Goal: Task Accomplishment & Management: Manage account settings

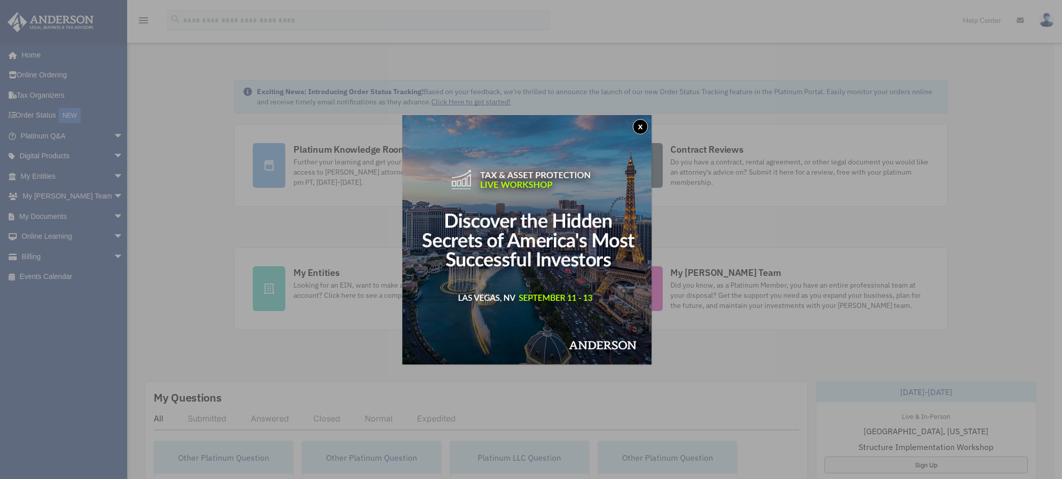
click at [646, 125] on button "x" at bounding box center [640, 126] width 15 height 15
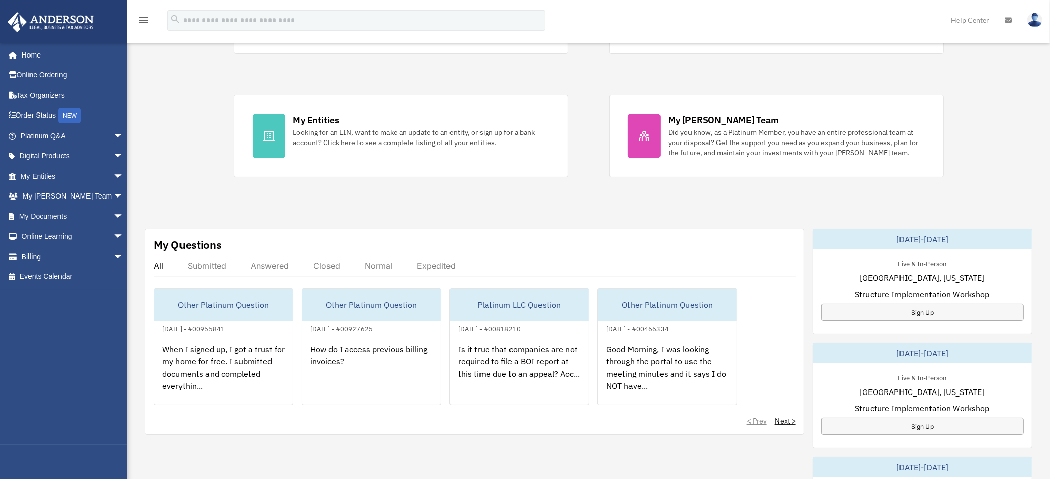
scroll to position [178, 0]
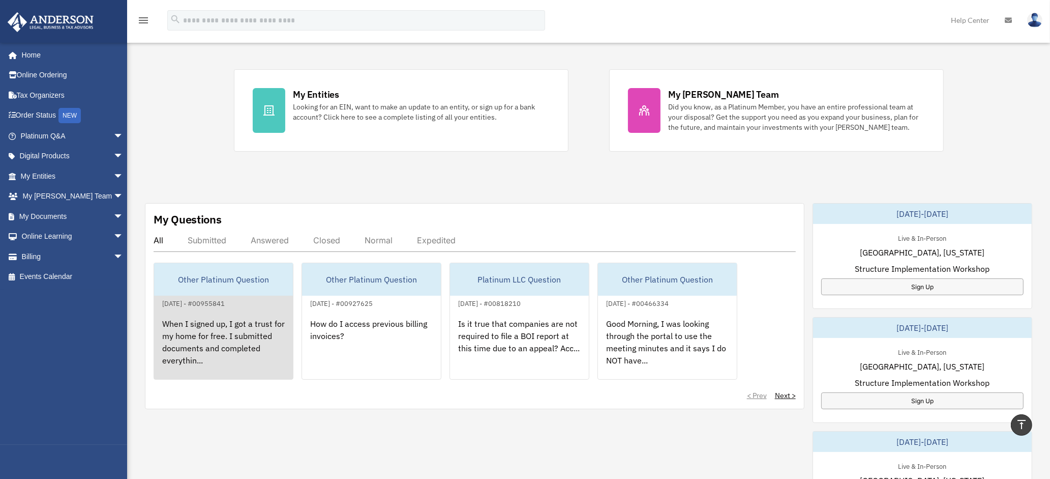
click at [231, 334] on div "When I signed up, I got a trust for my home for free. I submitted documents and…" at bounding box center [223, 348] width 139 height 79
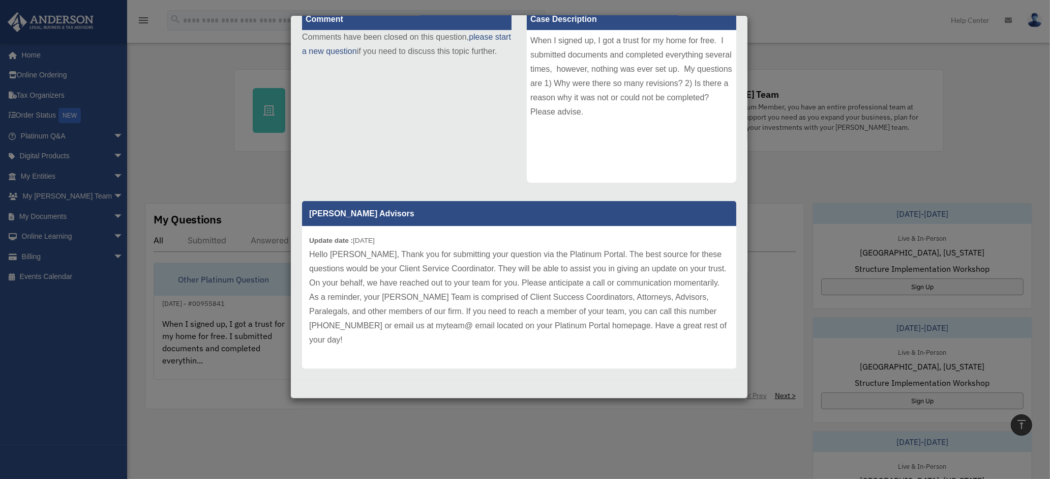
scroll to position [134, 0]
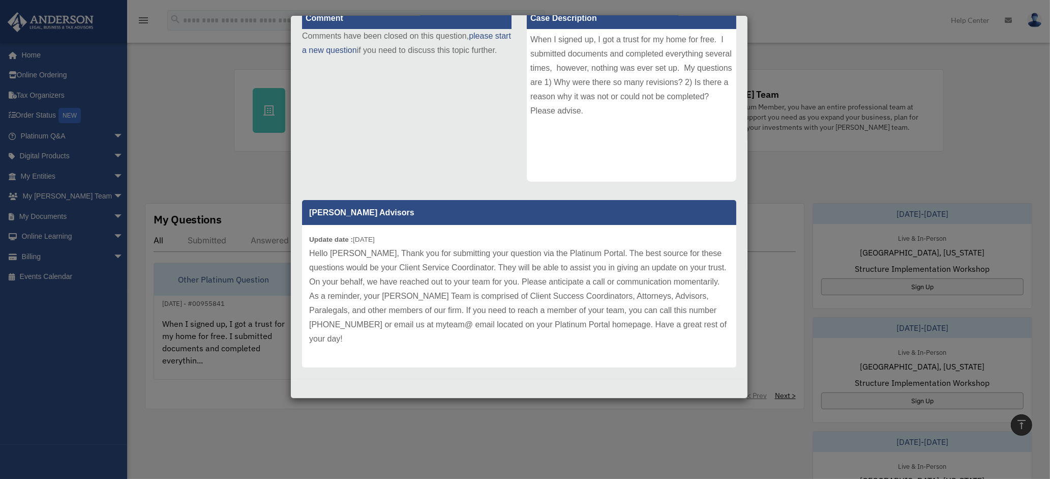
click at [153, 60] on div "Case Detail × Other Platinum Question Case Number 00955841 Created Date [DATE] …" at bounding box center [525, 239] width 1050 height 479
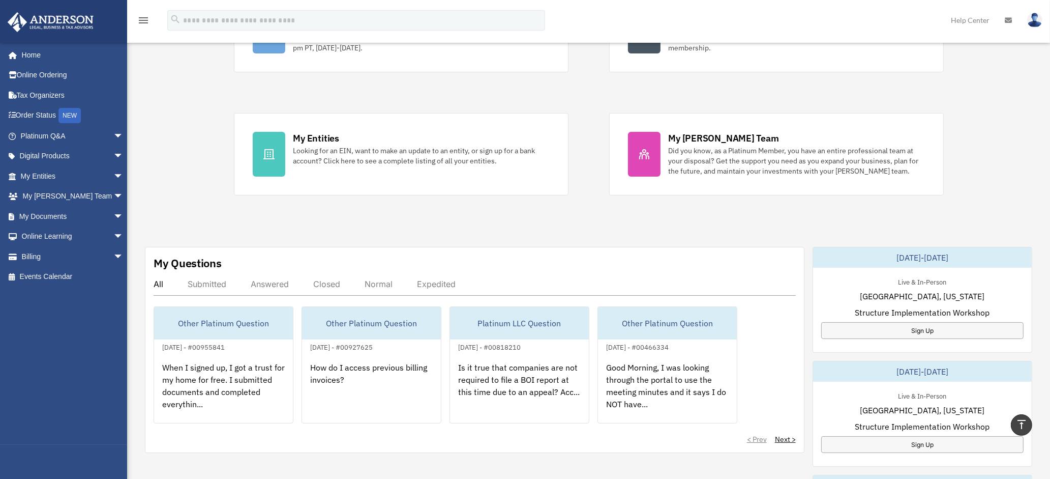
scroll to position [102, 0]
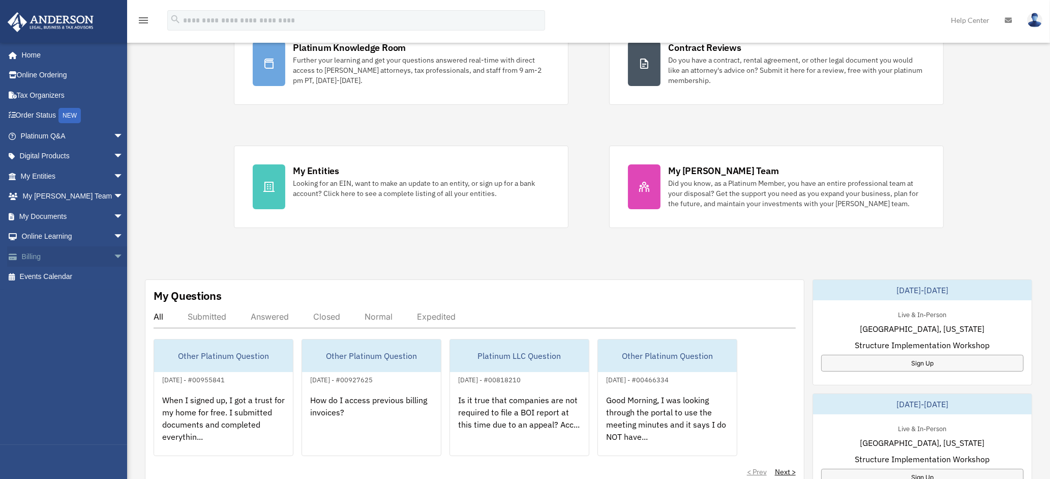
click at [34, 256] on link "Billing arrow_drop_down" at bounding box center [73, 256] width 132 height 20
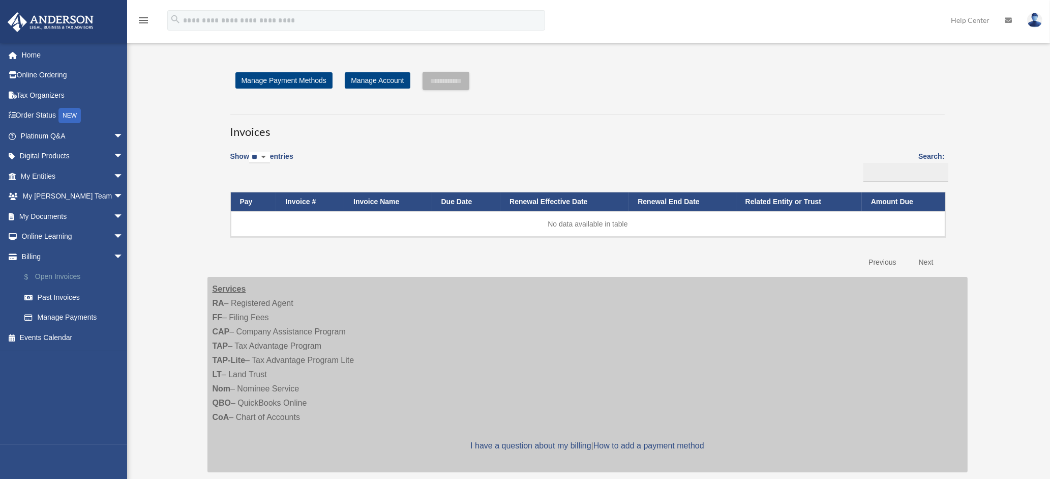
click at [67, 275] on link "$ Open Invoices" at bounding box center [76, 277] width 125 height 21
click at [1033, 20] on img at bounding box center [1035, 20] width 15 height 15
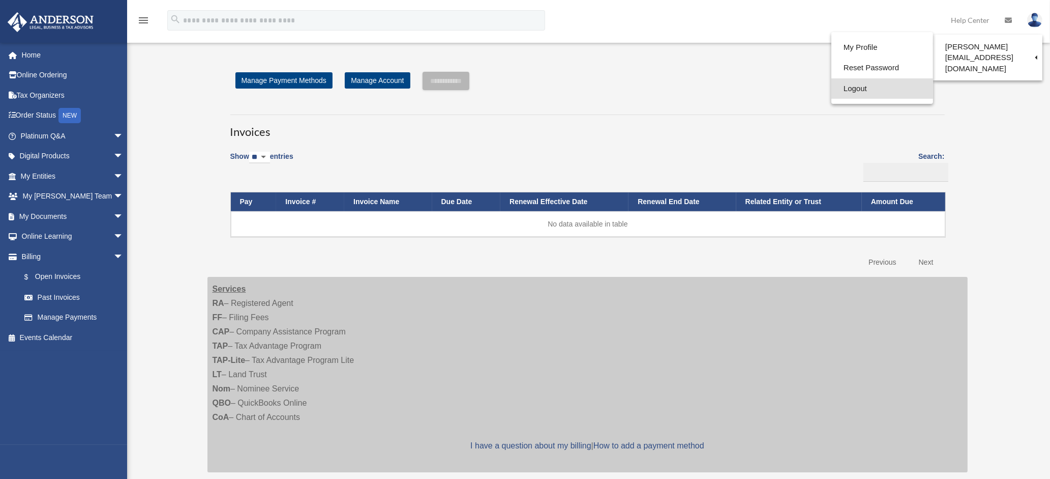
click at [832, 88] on link "Logout" at bounding box center [883, 88] width 102 height 21
